Goal: Answer question/provide support

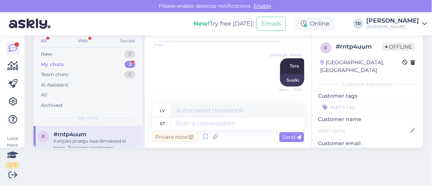
scroll to position [122, 0]
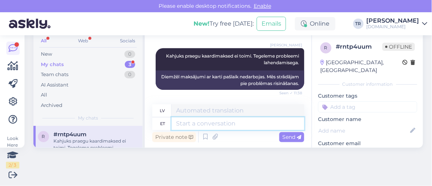
click at [249, 127] on textarea at bounding box center [237, 123] width 132 height 13
click at [224, 125] on textarea "Soovitan Teil" at bounding box center [237, 123] width 132 height 13
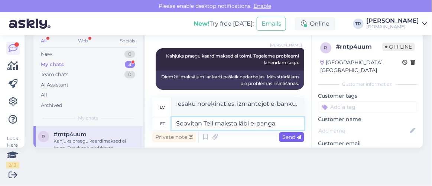
type textarea "Soovitan Teil maksta läbi e-panga."
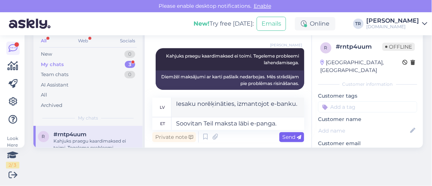
click at [297, 136] on div "Send" at bounding box center [291, 137] width 25 height 10
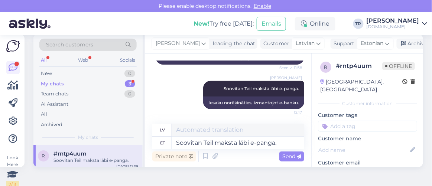
scroll to position [0, 0]
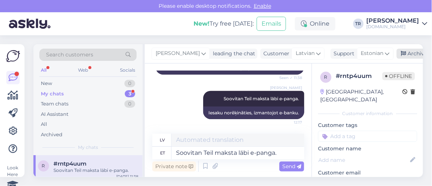
click at [415, 51] on div "Archive chat" at bounding box center [419, 54] width 47 height 10
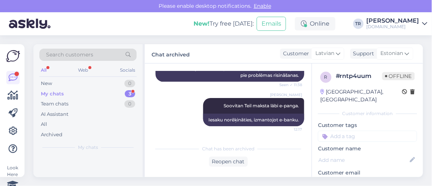
scroll to position [159, 0]
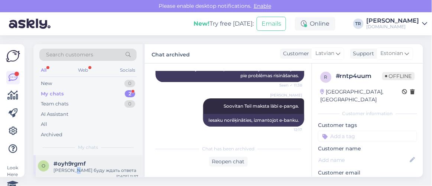
click at [77, 167] on div "[PERSON_NAME] буду ждать ответа" at bounding box center [95, 170] width 85 height 7
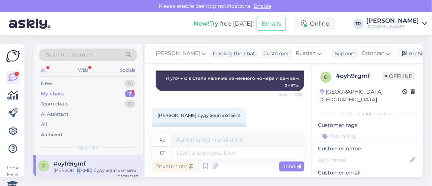
scroll to position [193, 0]
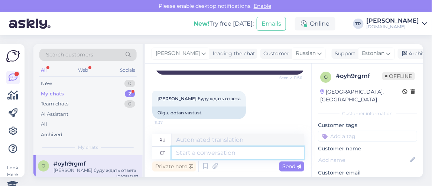
click at [232, 151] on textarea at bounding box center [237, 153] width 132 height 13
type textarea "Nüüd sa"
type textarea "Сейчас"
type textarea "Nüüd saate b"
type textarea "Теперь ты можешь"
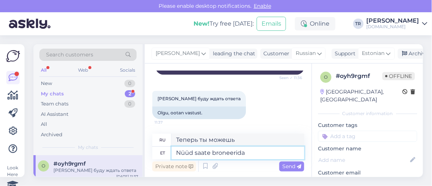
type textarea "Nüüd saate broneerida p"
type textarea "Вы можете забронировать сейчас"
type textarea "Nüüd saate broneerida perepaketi ka"
type textarea "Теперь вы можете забронировать семейный пакет"
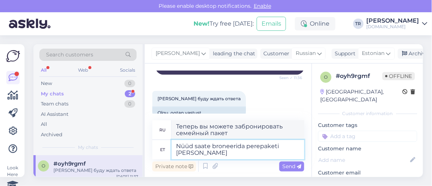
type textarea "Nüüd saate broneerida perepaketi [PERSON_NAME] t"
type textarea "Теперь вы можете забронировать семейный пакет на двоих"
type textarea "Nüüd saate broneerida perepaketi [PERSON_NAME] täiskasvanule ja"
type textarea "Теперь вы можете забронировать семейный пакет для двух взрослых."
type textarea "Nüüd saate broneerida perepaketi [PERSON_NAME] täiskasvanule ja ka"
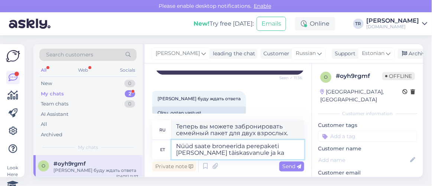
type textarea "Теперь вы можете забронировать семейный пакет для двух взрослых и"
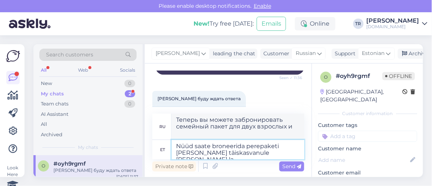
type textarea "Nüüd saate broneerida perepaketi [PERSON_NAME] täiskasvanule [PERSON_NAME] lao"
type textarea "Теперь вы можете забронировать семейный пакет для двух взрослых и двух детей."
paste textarea "[URL][DOMAIN_NAME][DATE][DATE][GEOGRAPHIC_DATA]"
type textarea "Nüüd saate broneerida perepaketi [PERSON_NAME] täiskasvanule [PERSON_NAME] laps…"
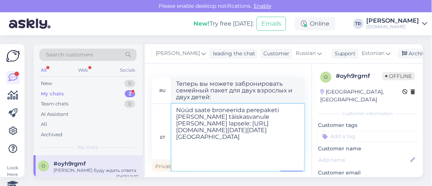
scroll to position [117, 0]
type textarea "Теперь вы можете забронировать семейный пакет для двух взрослых и двух детей: […"
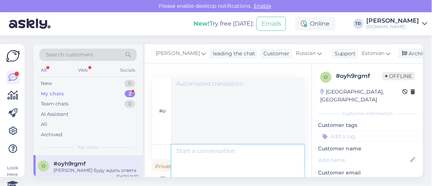
scroll to position [0, 0]
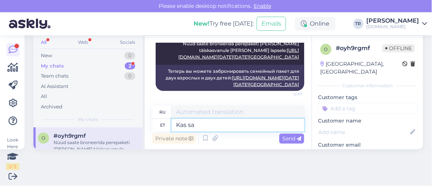
type textarea "Kas saa"
type textarea "Является"
type textarea "Kas saan vee"
type textarea "Могу ли я"
type textarea "Kas saan veel a"
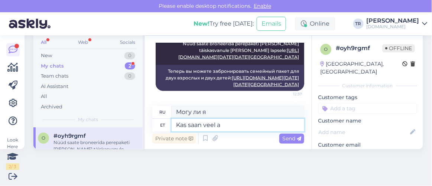
type textarea "Можно мне еще?"
type textarea "Kas saan veel abiks o"
type textarea "Могу ли я еще помочь?"
type textarea "Kas saan veel abiks olla?"
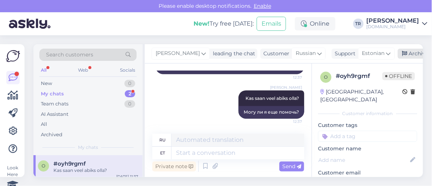
click at [399, 50] on div "Archive chat" at bounding box center [420, 54] width 47 height 10
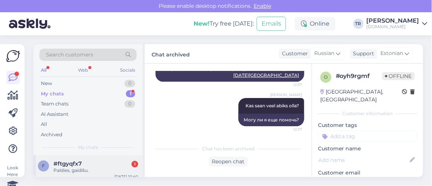
drag, startPoint x: 82, startPoint y: 166, endPoint x: 86, endPoint y: 166, distance: 4.1
click at [82, 166] on div "#ftgyqfx7 1 Paldies, gaidīšu." at bounding box center [95, 166] width 85 height 13
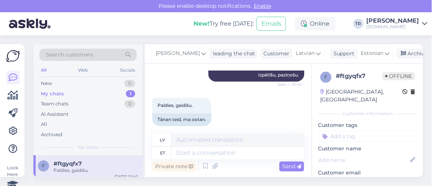
scroll to position [30, 0]
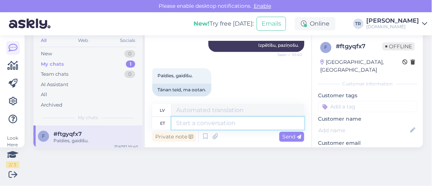
drag, startPoint x: 230, startPoint y: 125, endPoint x: 232, endPoint y: 114, distance: 11.4
click at [229, 125] on textarea at bounding box center [237, 123] width 132 height 13
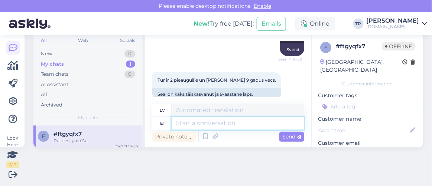
scroll to position [243, 0]
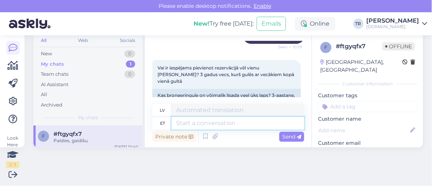
click at [213, 120] on textarea at bounding box center [237, 123] width 132 height 13
